Goal: Task Accomplishment & Management: Use online tool/utility

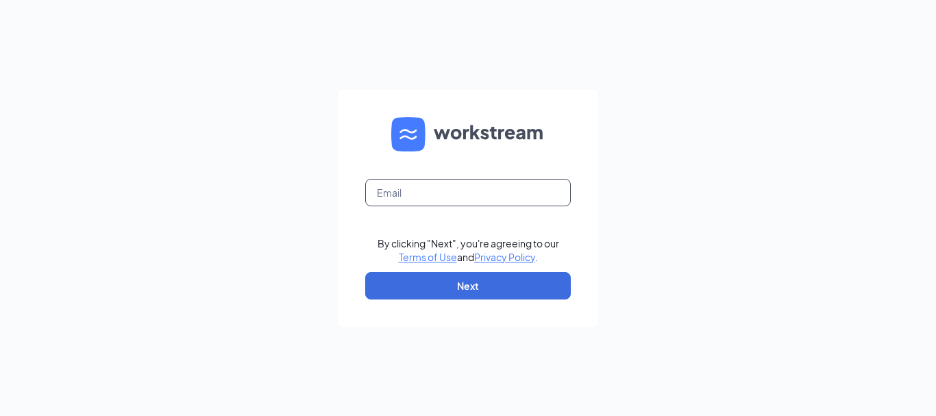
click at [427, 191] on input "text" at bounding box center [467, 192] width 205 height 27
type input "[EMAIL_ADDRESS][DOMAIN_NAME]"
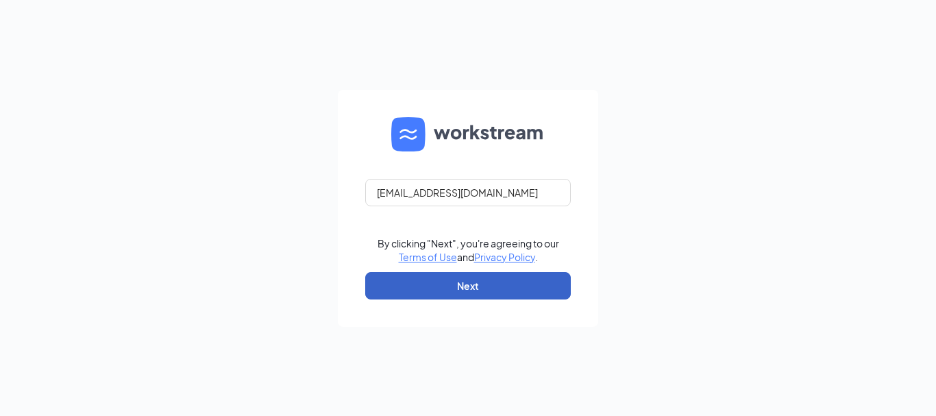
click at [467, 286] on button "Next" at bounding box center [467, 285] width 205 height 27
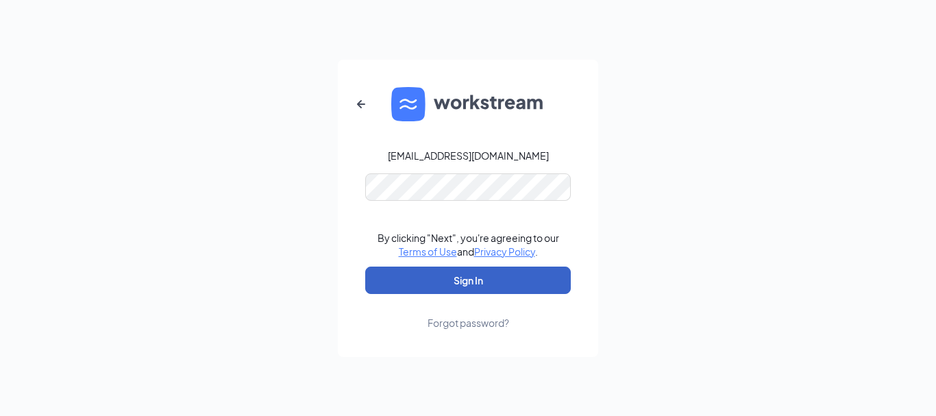
click at [472, 280] on button "Sign In" at bounding box center [467, 279] width 205 height 27
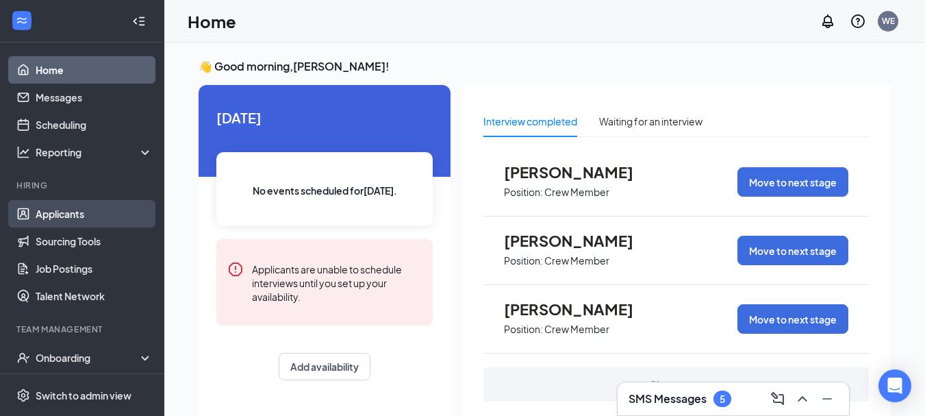
click at [42, 212] on link "Applicants" at bounding box center [94, 213] width 117 height 27
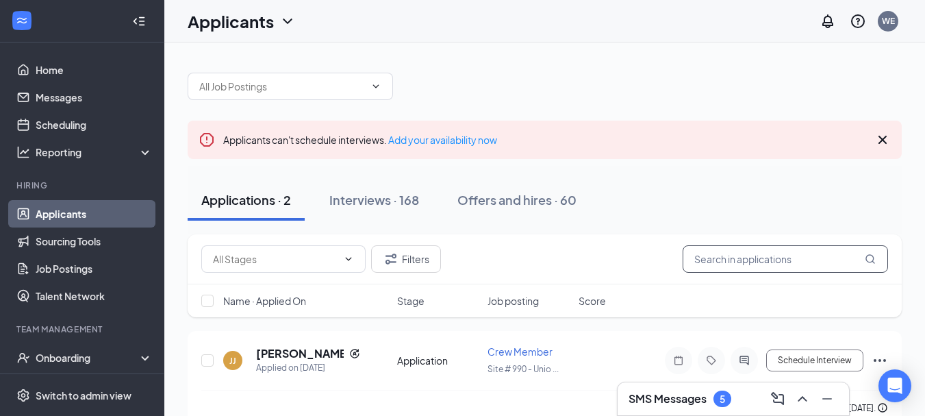
click at [755, 260] on input "text" at bounding box center [785, 258] width 205 height 27
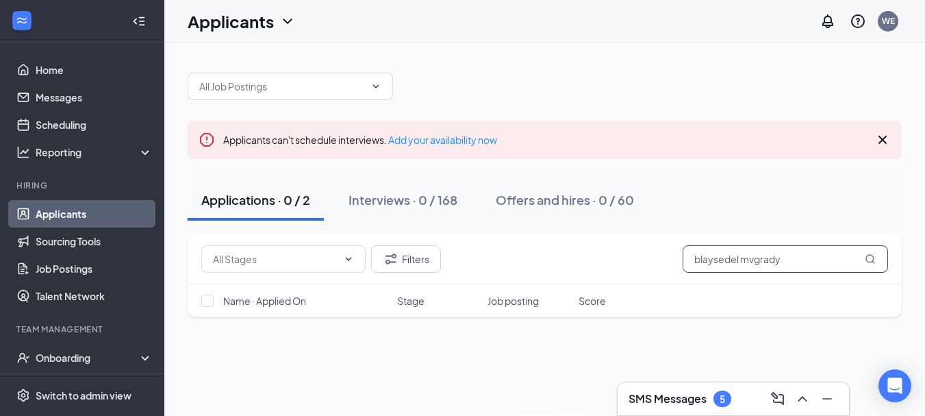
click at [829, 260] on input "blaysedel mvgrady" at bounding box center [785, 258] width 205 height 27
type input "b"
type input "[PERSON_NAME] blaysedel"
